Goal: Transaction & Acquisition: Book appointment/travel/reservation

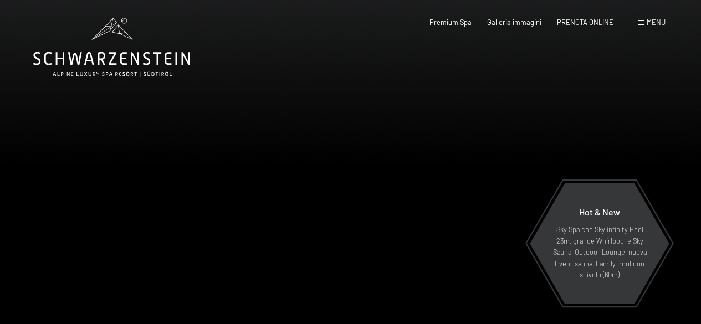
click at [642, 24] on span at bounding box center [641, 23] width 6 height 5
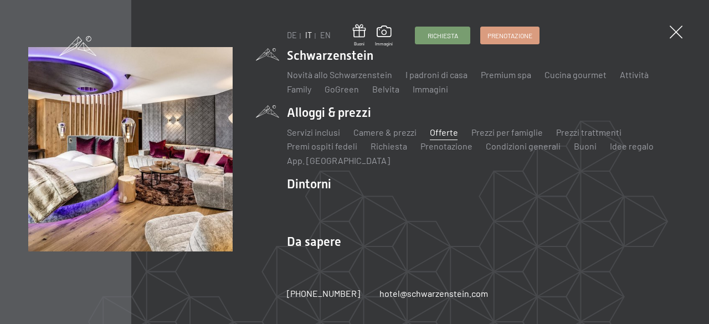
click at [441, 130] on link "Offerte" at bounding box center [444, 132] width 28 height 11
click at [438, 132] on link "Offerte" at bounding box center [444, 132] width 28 height 11
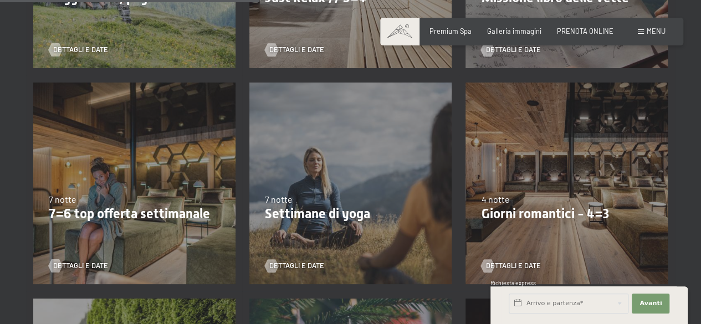
scroll to position [665, 0]
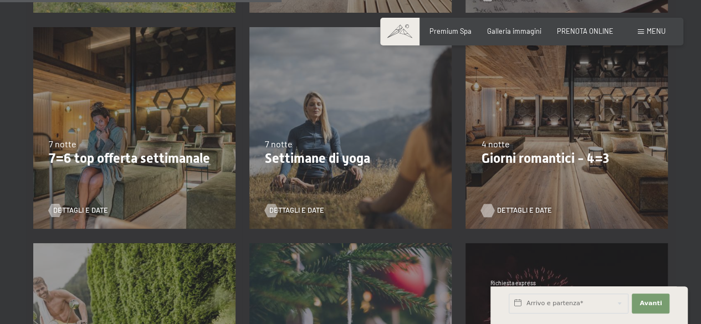
click at [501, 213] on span "Dettagli e Date" at bounding box center [524, 211] width 55 height 10
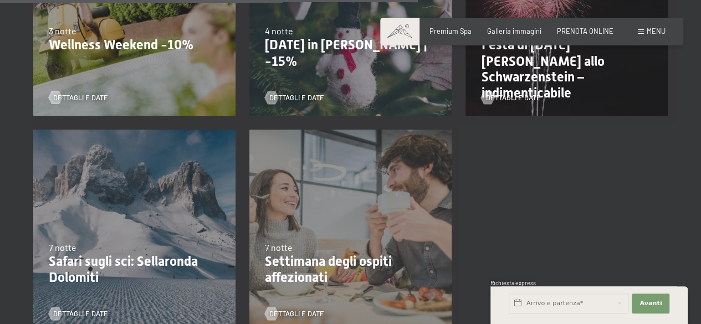
scroll to position [939, 0]
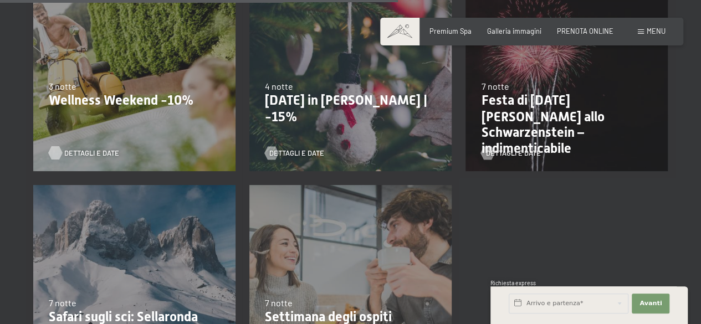
click at [82, 152] on span "Dettagli e Date" at bounding box center [91, 153] width 55 height 10
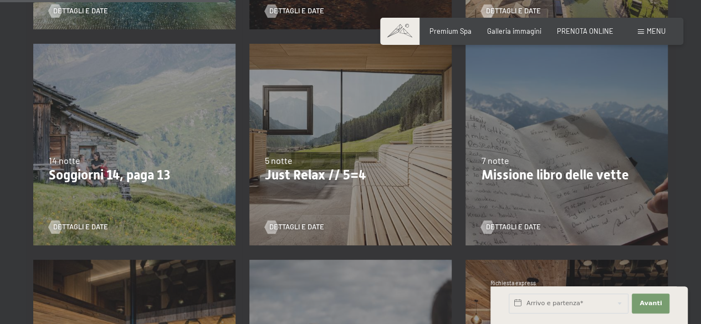
scroll to position [431, 0]
